Goal: Find specific page/section

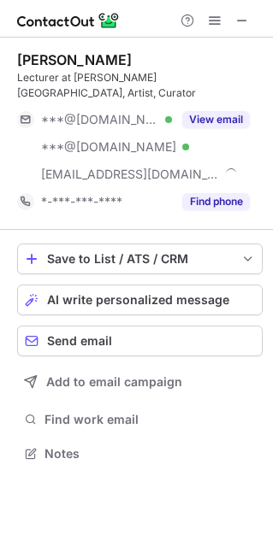
scroll to position [426, 273]
click at [239, 17] on span at bounding box center [242, 21] width 14 height 14
